Goal: Find specific page/section: Find specific page/section

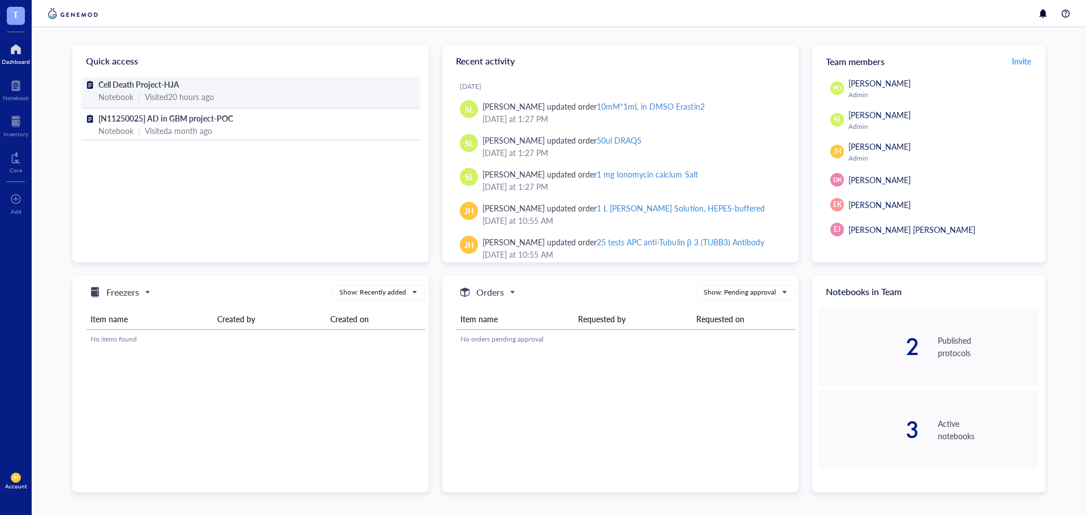
click at [323, 97] on div "Notebook | Visited 20 hours ago" at bounding box center [250, 96] width 304 height 12
